Goal: Book appointment/travel/reservation

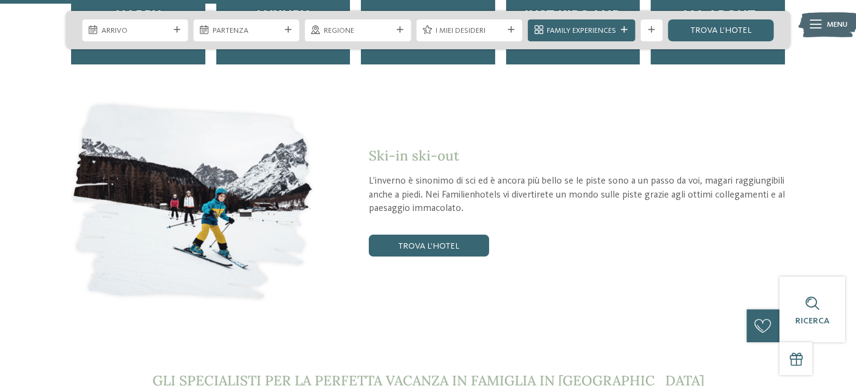
scroll to position [2004, 0]
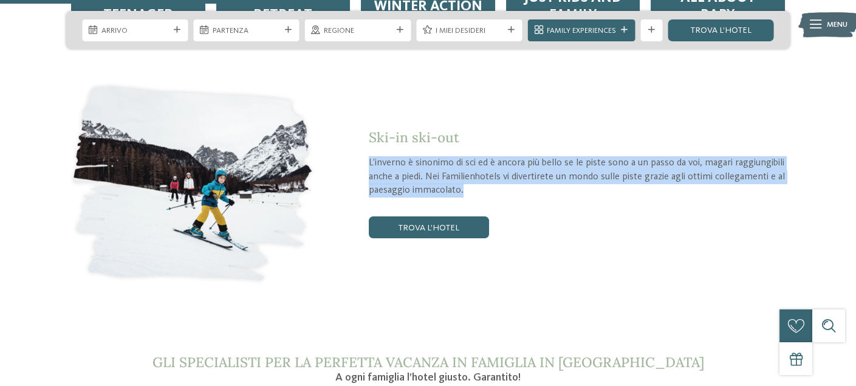
drag, startPoint x: 369, startPoint y: 141, endPoint x: 473, endPoint y: 160, distance: 106.2
click at [473, 160] on p "L’inverno è sinonimo di sci ed è ancora più bello se le piste sono a un passo d…" at bounding box center [579, 176] width 421 height 41
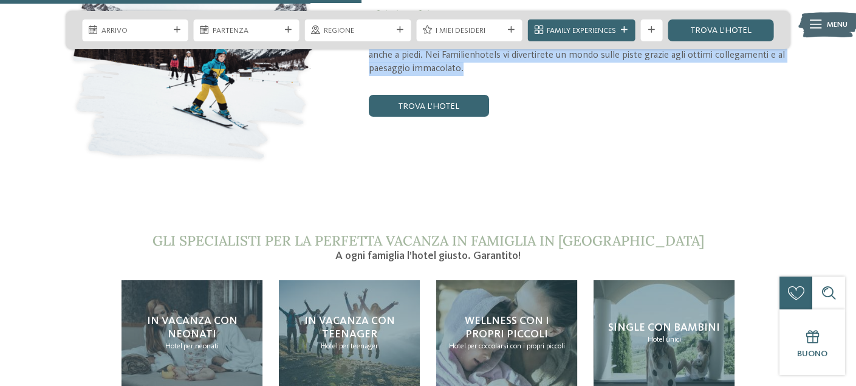
scroll to position [2065, 0]
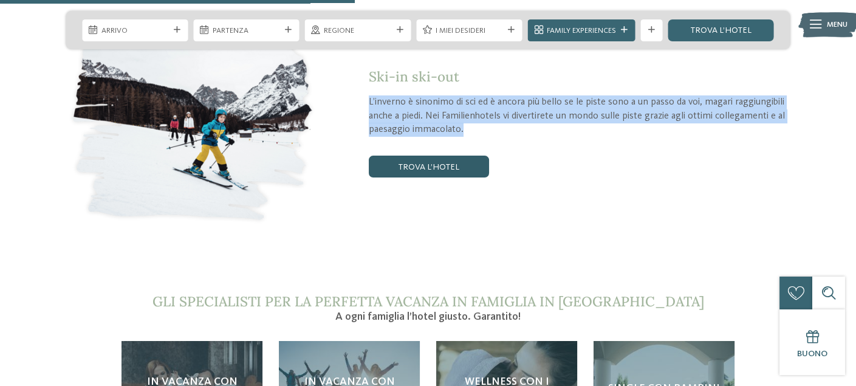
click at [387, 155] on link "trova l’hotel" at bounding box center [429, 166] width 120 height 22
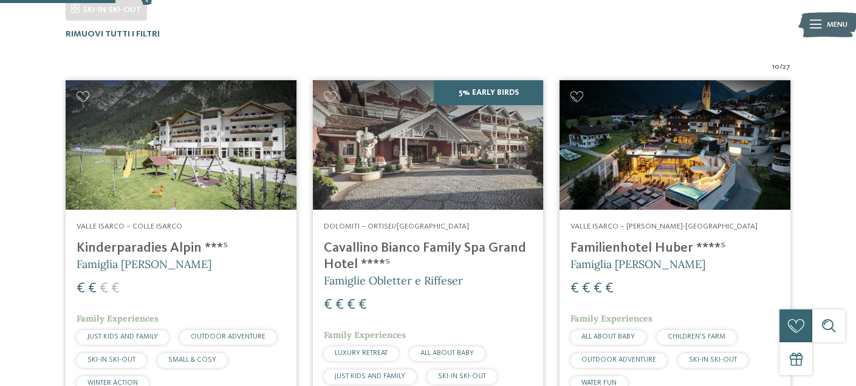
scroll to position [352, 0]
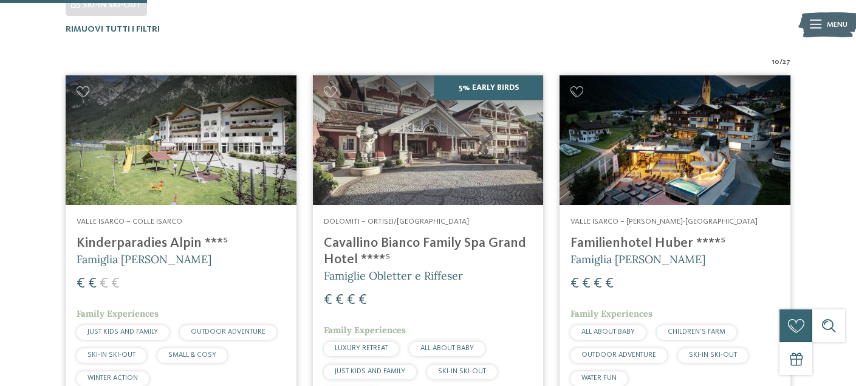
click at [193, 183] on img at bounding box center [181, 139] width 231 height 129
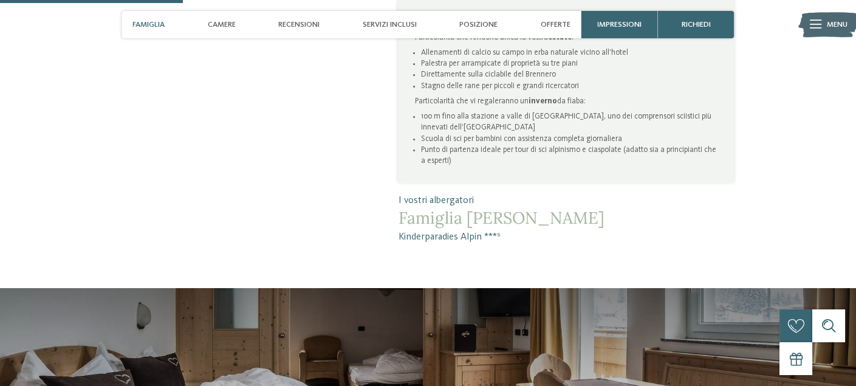
scroll to position [668, 0]
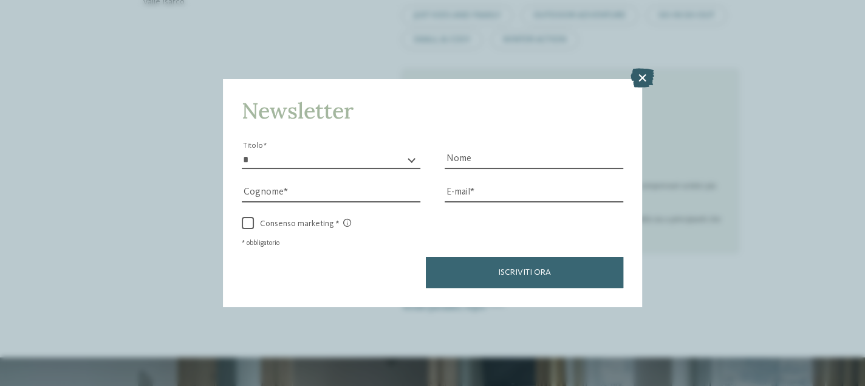
click at [639, 79] on icon at bounding box center [642, 77] width 24 height 19
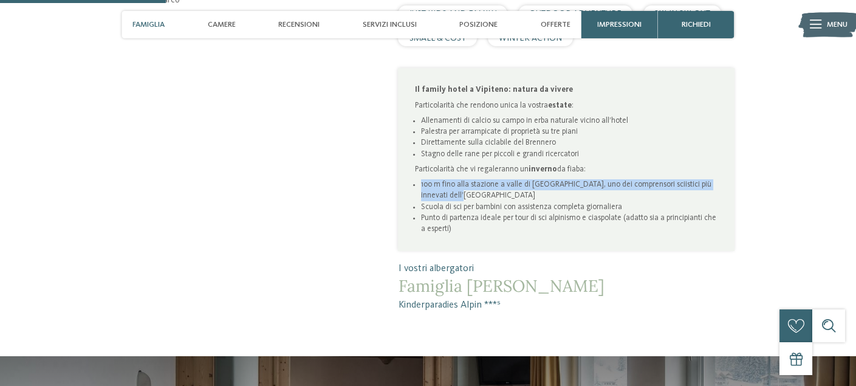
drag, startPoint x: 420, startPoint y: 169, endPoint x: 541, endPoint y: 178, distance: 121.8
click at [541, 179] on ul "100 m fino alla stazione a valle di Ladurns, uno dei comprensori sciistici più …" at bounding box center [566, 206] width 303 height 55
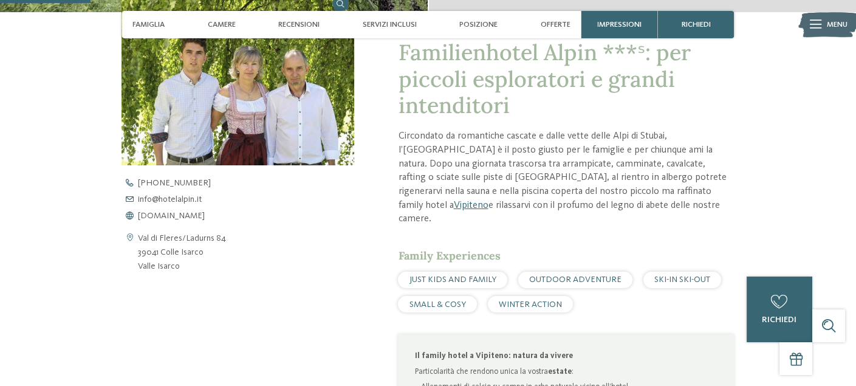
scroll to position [364, 0]
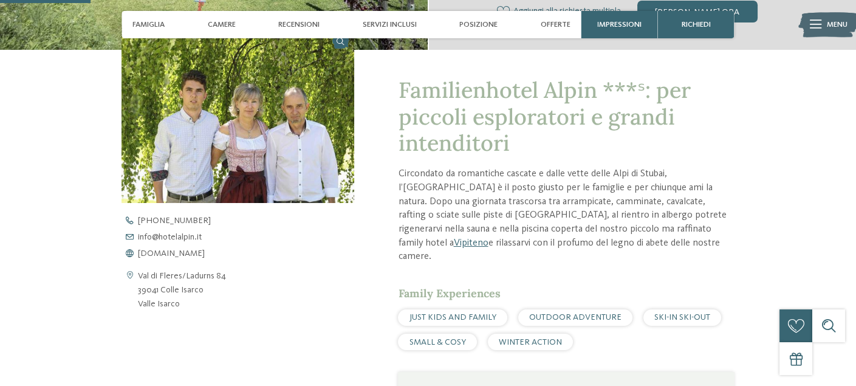
click at [664, 309] on div "SKI-IN SKI-OUT" at bounding box center [682, 317] width 78 height 16
click at [664, 313] on span "SKI-IN SKI-OUT" at bounding box center [682, 317] width 56 height 9
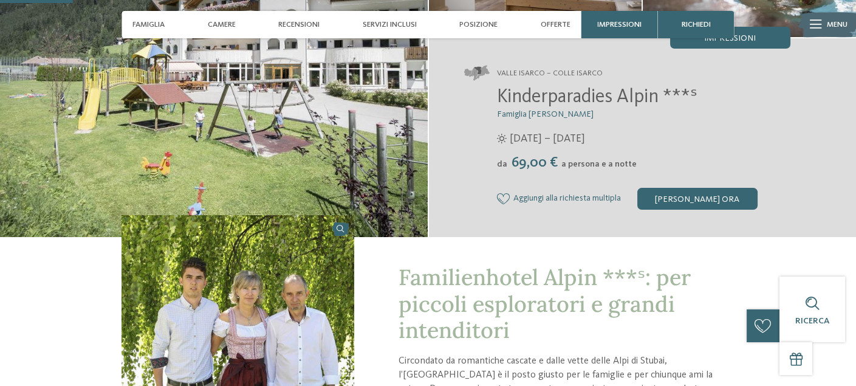
scroll to position [121, 0]
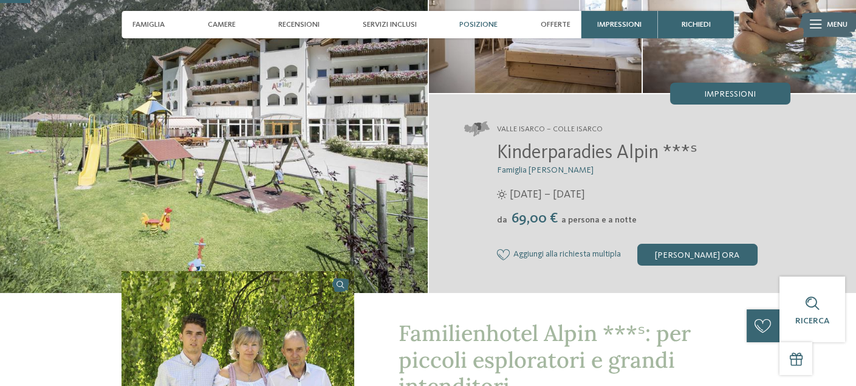
click at [482, 24] on span "Posizione" at bounding box center [478, 24] width 38 height 9
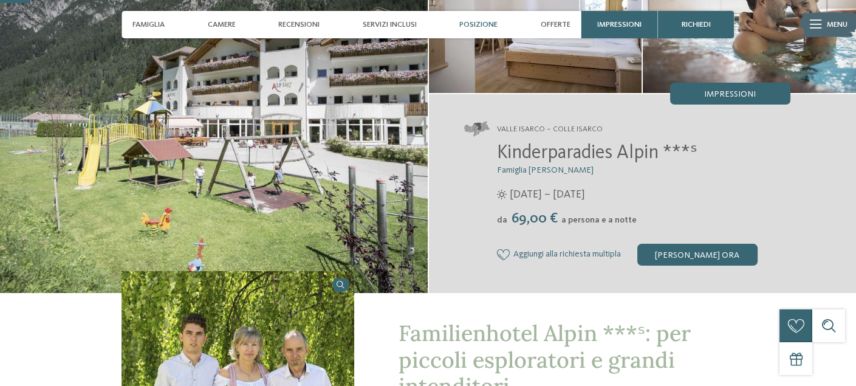
click at [476, 23] on span "Posizione" at bounding box center [478, 24] width 38 height 9
click at [554, 22] on span "Offerte" at bounding box center [555, 24] width 30 height 9
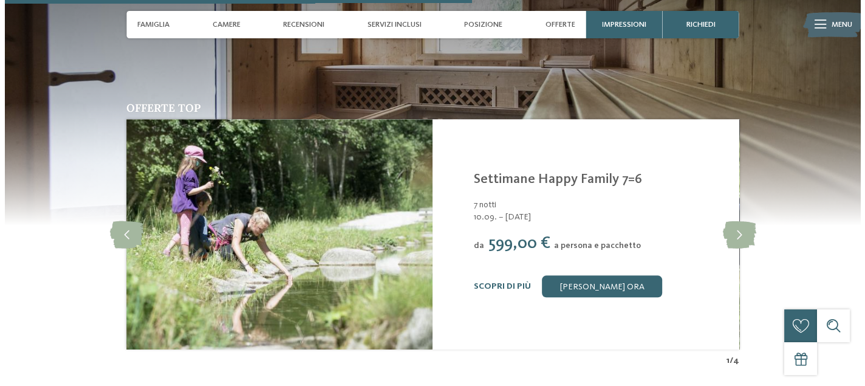
scroll to position [1943, 0]
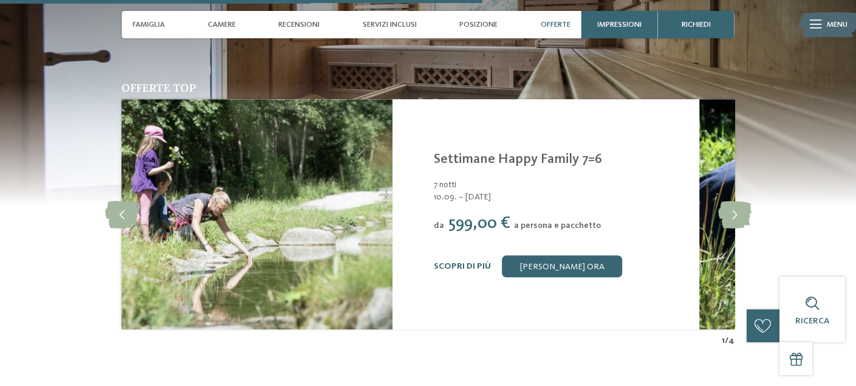
drag, startPoint x: 515, startPoint y: 144, endPoint x: 433, endPoint y: 147, distance: 82.0
click at [434, 152] on link "Settimane Happy Family 7=6" at bounding box center [518, 158] width 168 height 13
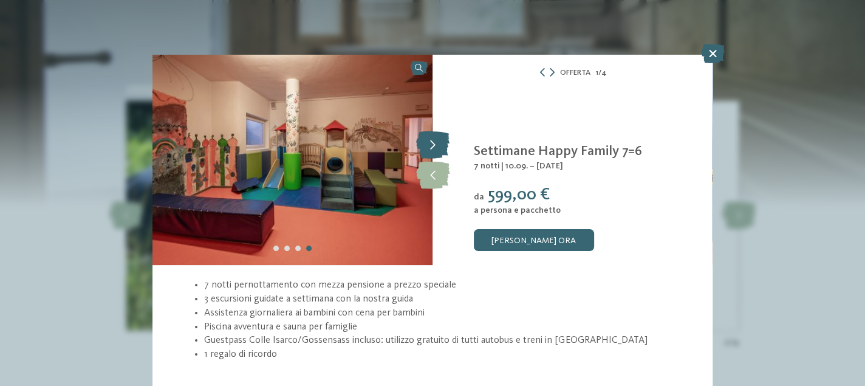
click at [435, 148] on icon at bounding box center [432, 144] width 33 height 27
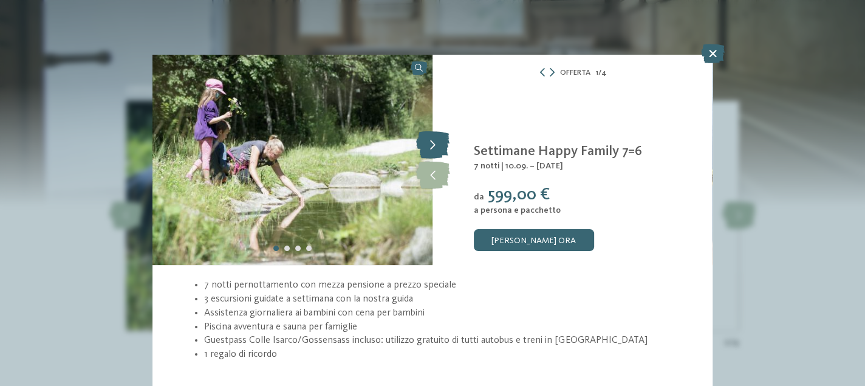
click at [434, 149] on icon at bounding box center [432, 144] width 33 height 27
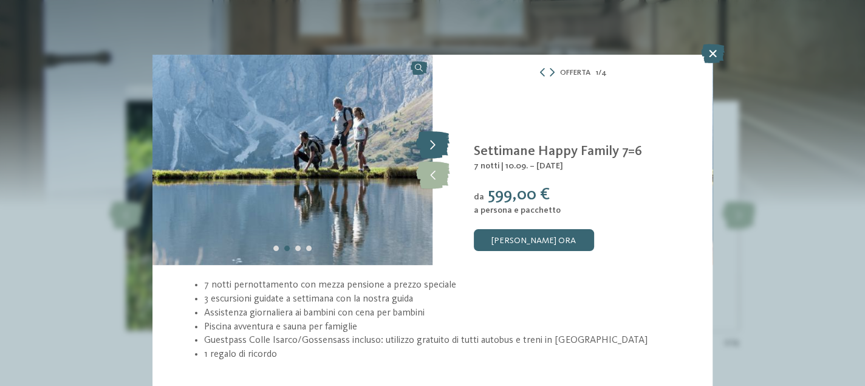
click at [434, 149] on icon at bounding box center [432, 144] width 33 height 27
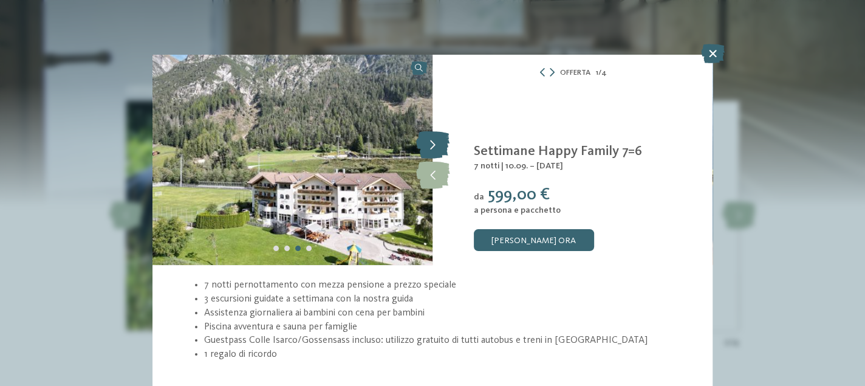
click at [434, 149] on icon at bounding box center [432, 144] width 33 height 27
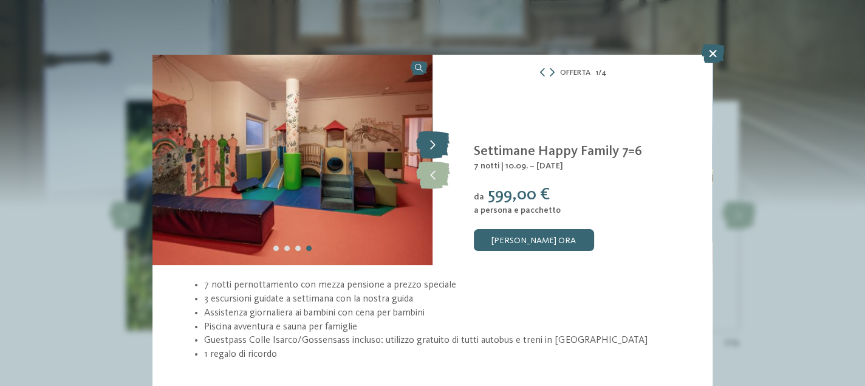
click at [434, 149] on icon at bounding box center [432, 144] width 33 height 27
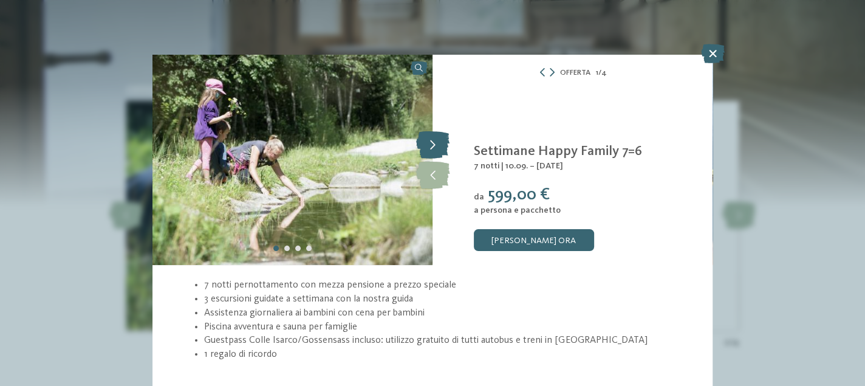
click at [434, 149] on icon at bounding box center [432, 144] width 33 height 27
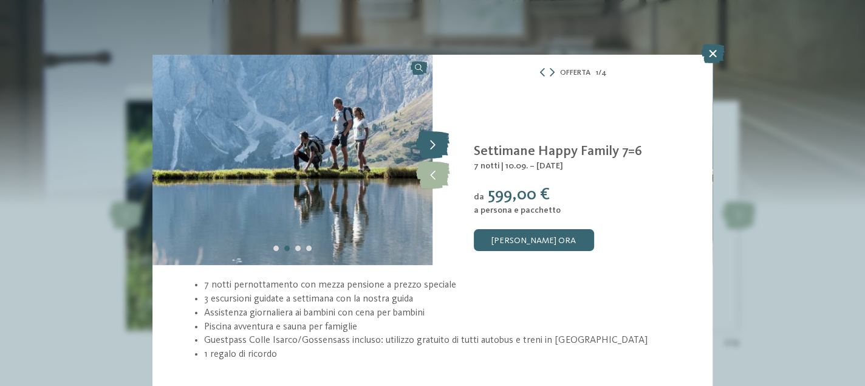
click at [434, 149] on icon at bounding box center [432, 144] width 33 height 27
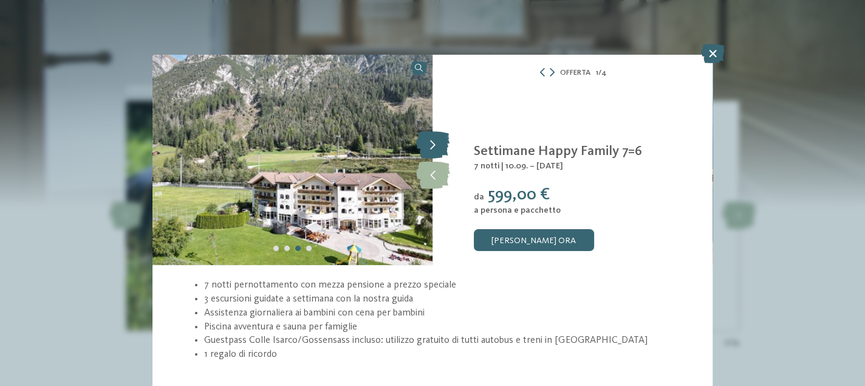
click at [434, 149] on icon at bounding box center [432, 144] width 33 height 27
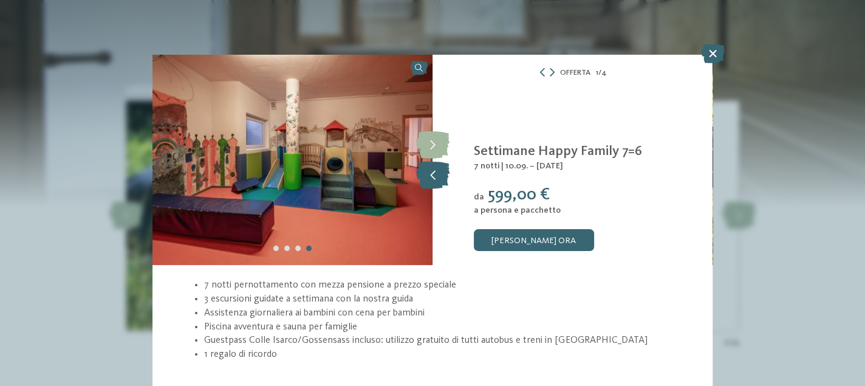
click at [432, 173] on icon at bounding box center [432, 174] width 33 height 27
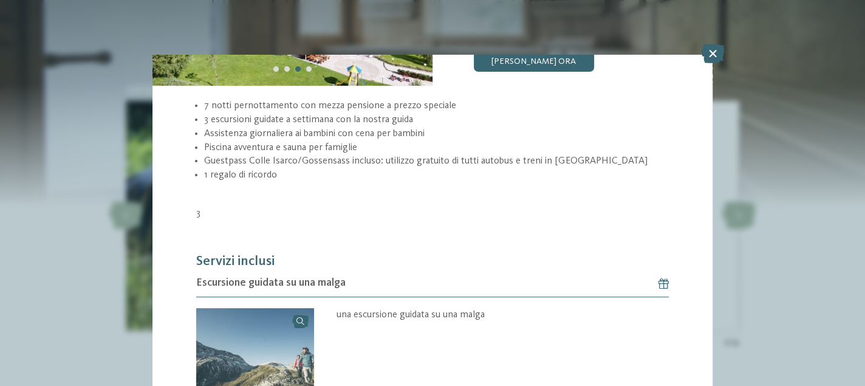
scroll to position [121, 0]
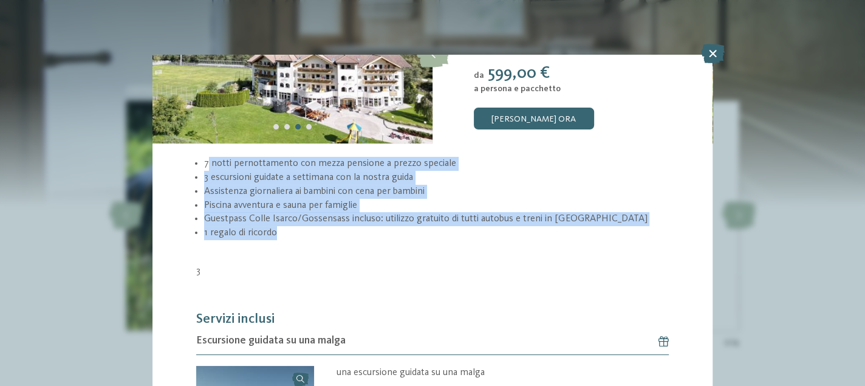
drag, startPoint x: 208, startPoint y: 167, endPoint x: 343, endPoint y: 223, distance: 146.7
click at [343, 223] on ul "7 notti pernottamento con mezza pensione a prezzo speciale 3 escursioni guidate…" at bounding box center [432, 198] width 472 height 83
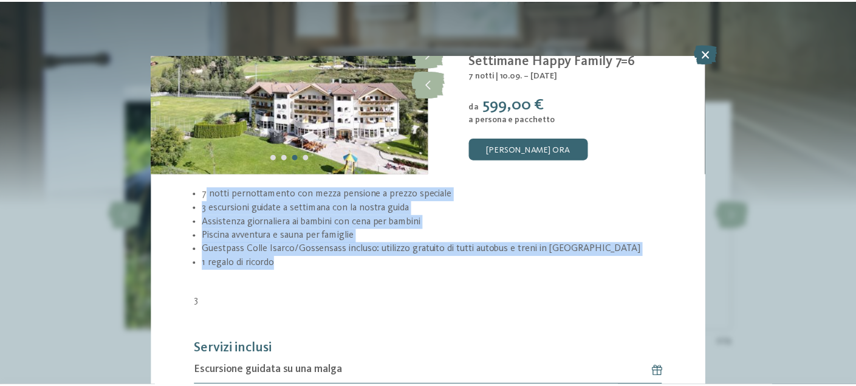
scroll to position [0, 0]
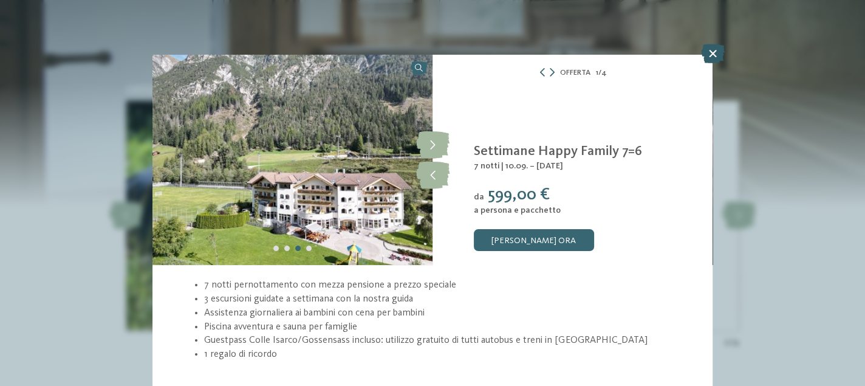
click at [711, 58] on icon at bounding box center [713, 53] width 24 height 19
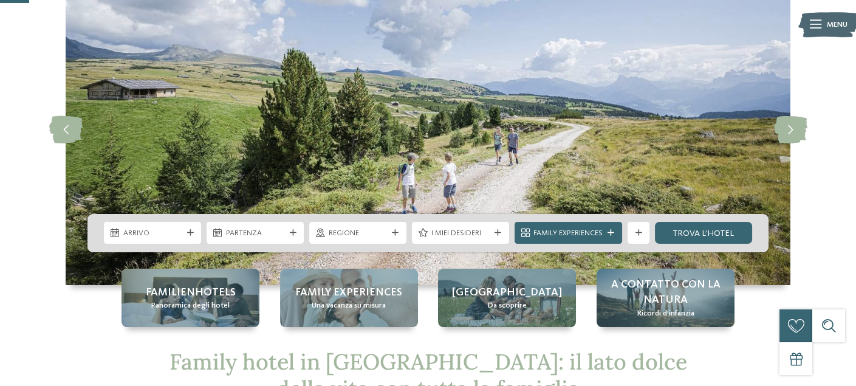
scroll to position [61, 0]
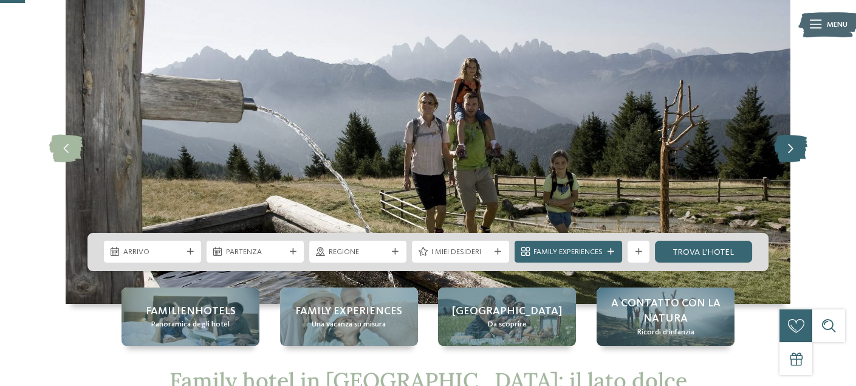
click at [791, 152] on icon at bounding box center [789, 148] width 33 height 27
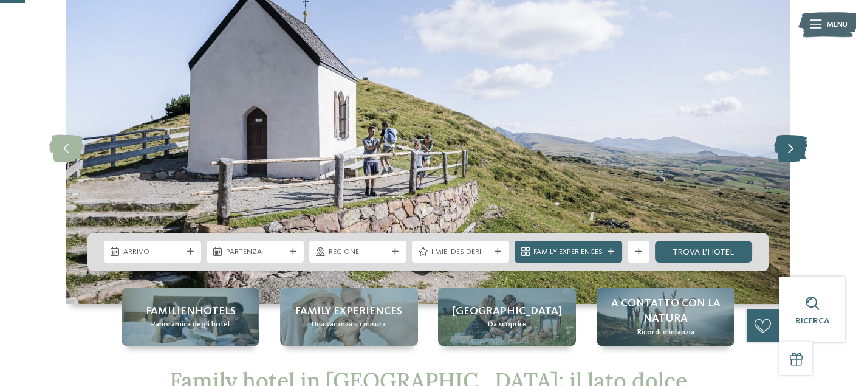
click at [791, 152] on icon at bounding box center [789, 148] width 33 height 27
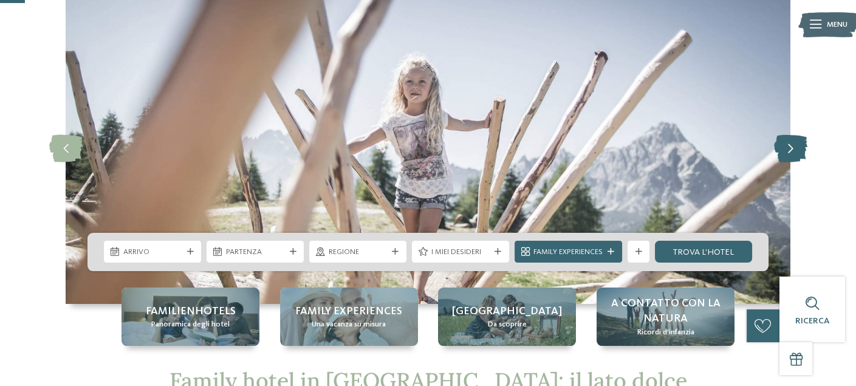
click at [791, 152] on icon at bounding box center [789, 148] width 33 height 27
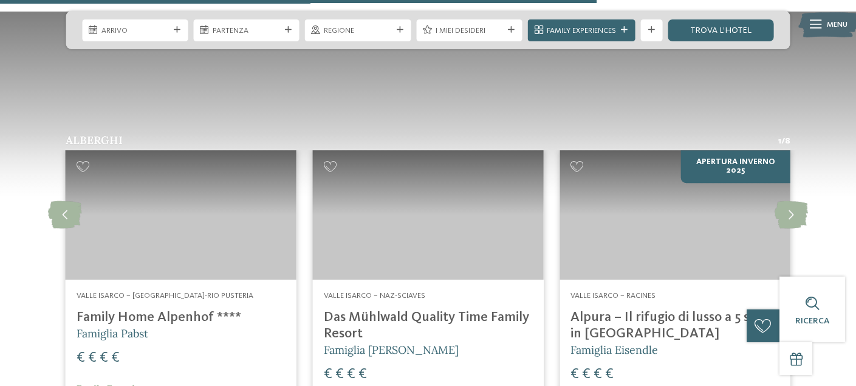
scroll to position [1457, 0]
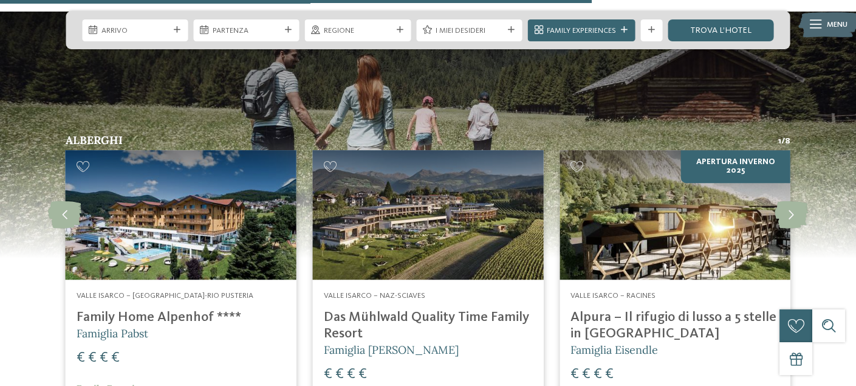
click at [215, 150] on img at bounding box center [181, 214] width 231 height 129
